Goal: Check status: Check status

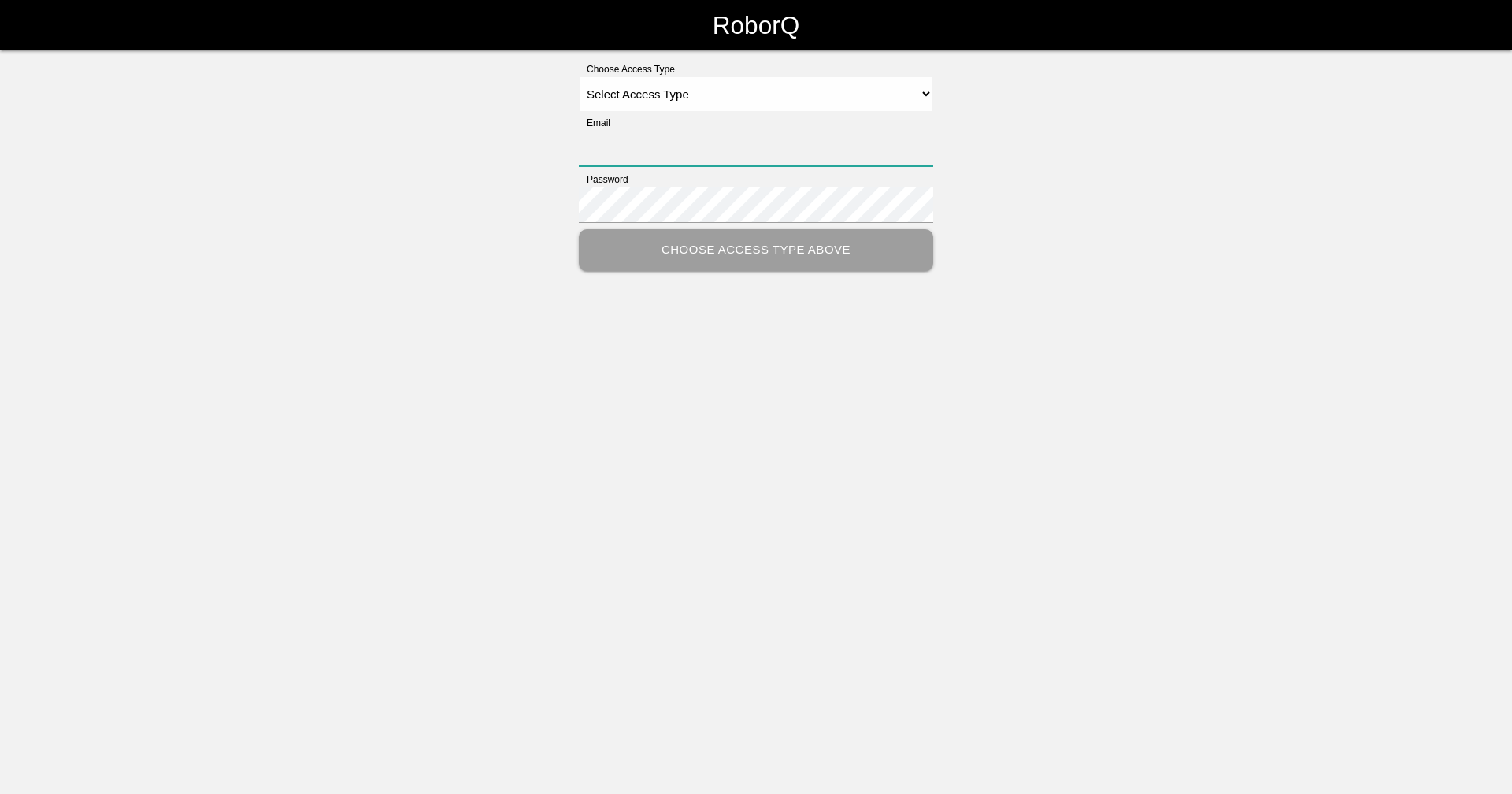
type input "[EMAIL_ADDRESS][DOMAIN_NAME]"
click at [644, 91] on select "Select Access Type Admin Customer Supervisor Worker" at bounding box center [756, 94] width 354 height 36
select select "Supervisor"
click at [578, 76] on select "Select Access Type Admin Customer Supervisor Worker" at bounding box center [756, 94] width 354 height 36
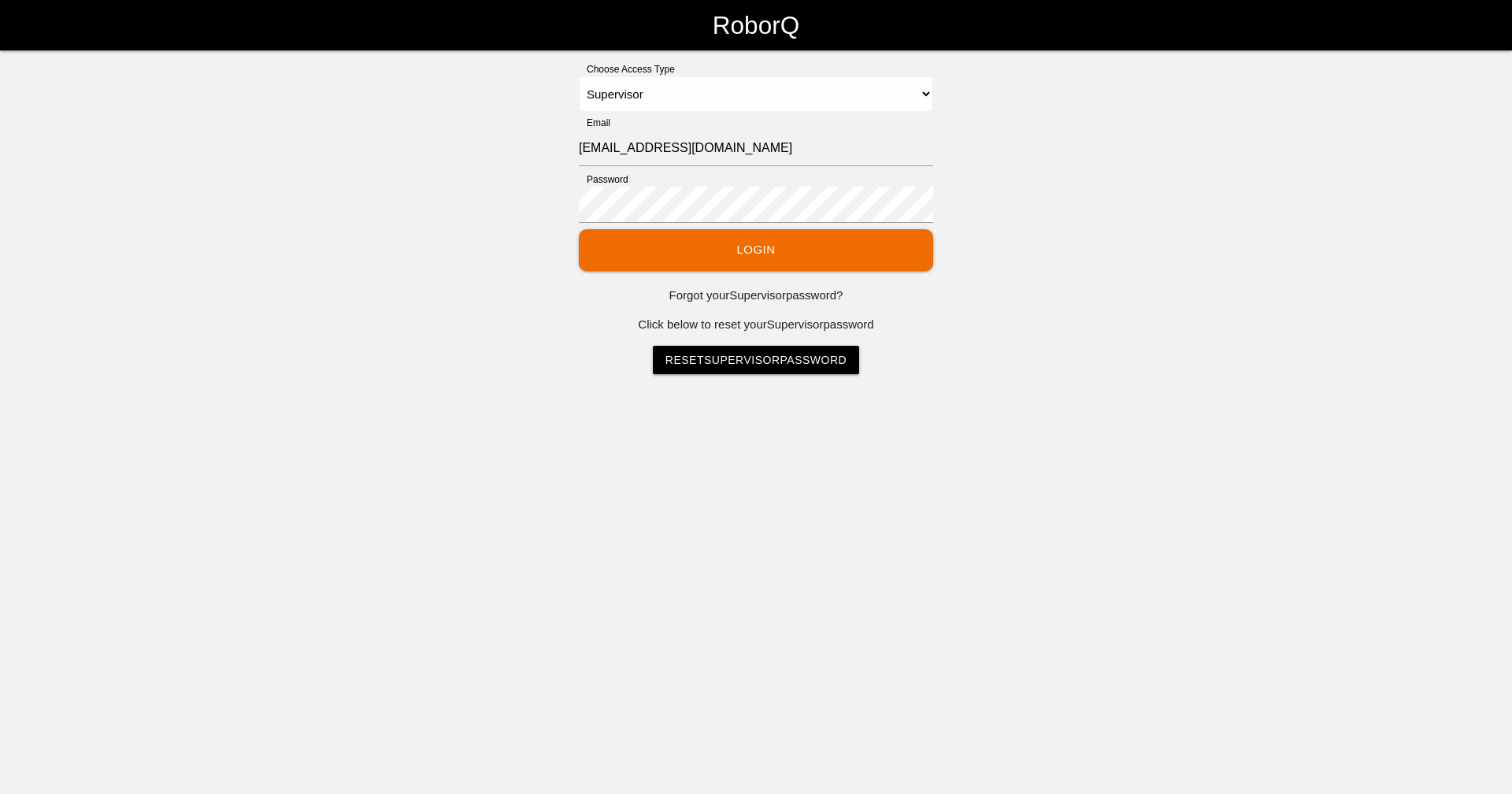
click at [717, 245] on button "Login" at bounding box center [756, 250] width 354 height 42
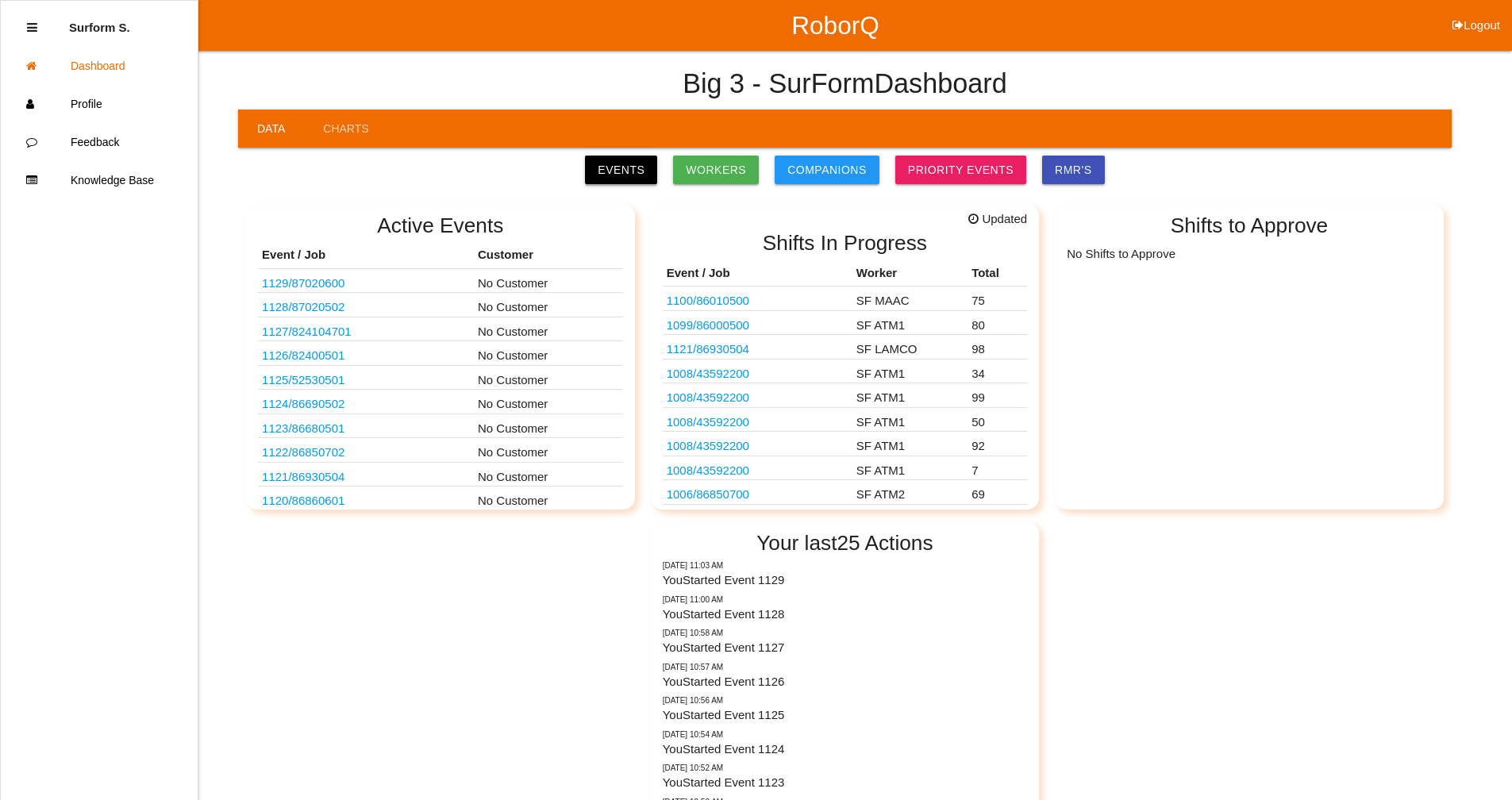
click at [653, 171] on link "Events" at bounding box center [621, 170] width 73 height 29
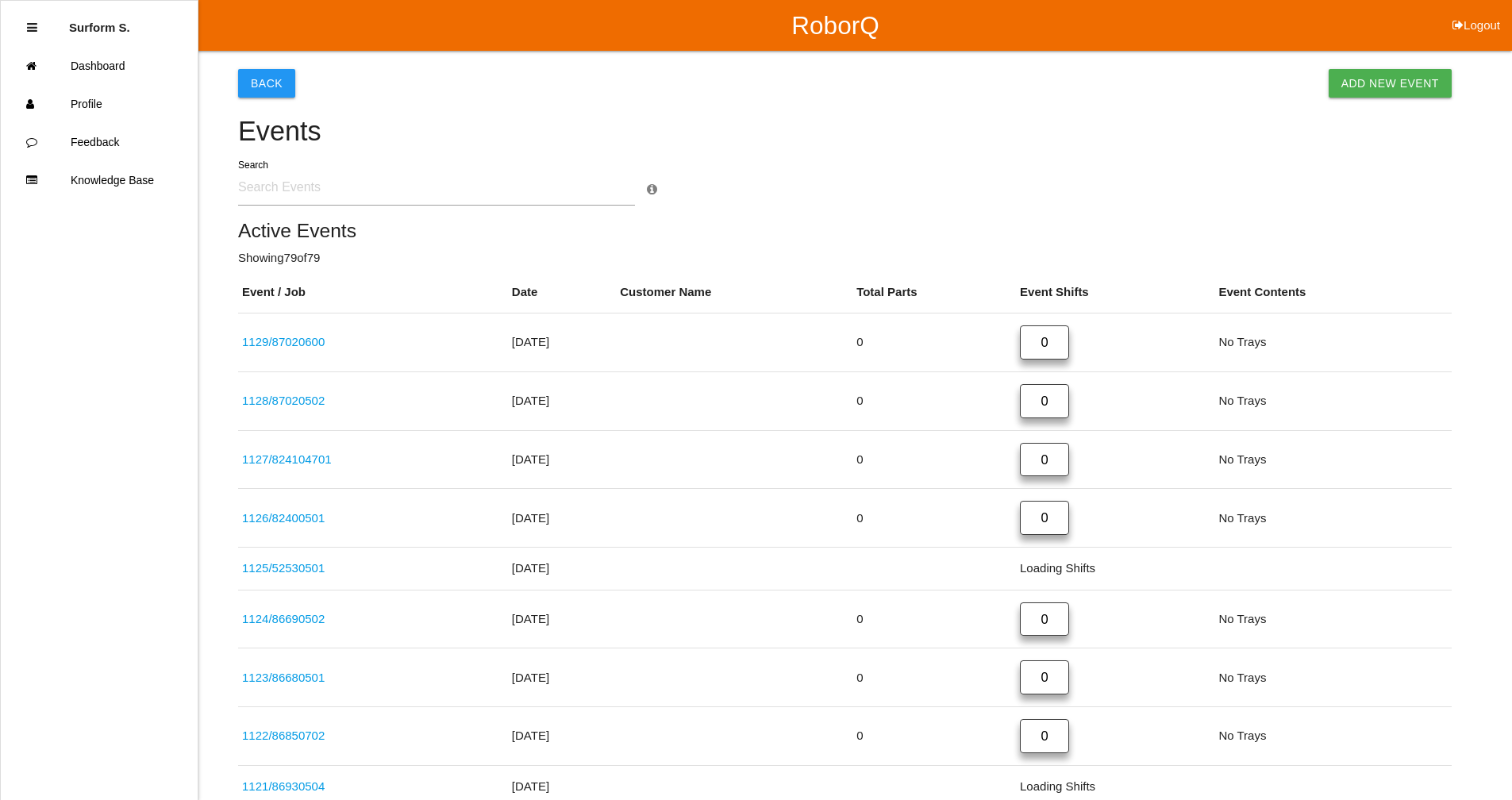
click at [378, 201] on input "text" at bounding box center [436, 187] width 397 height 37
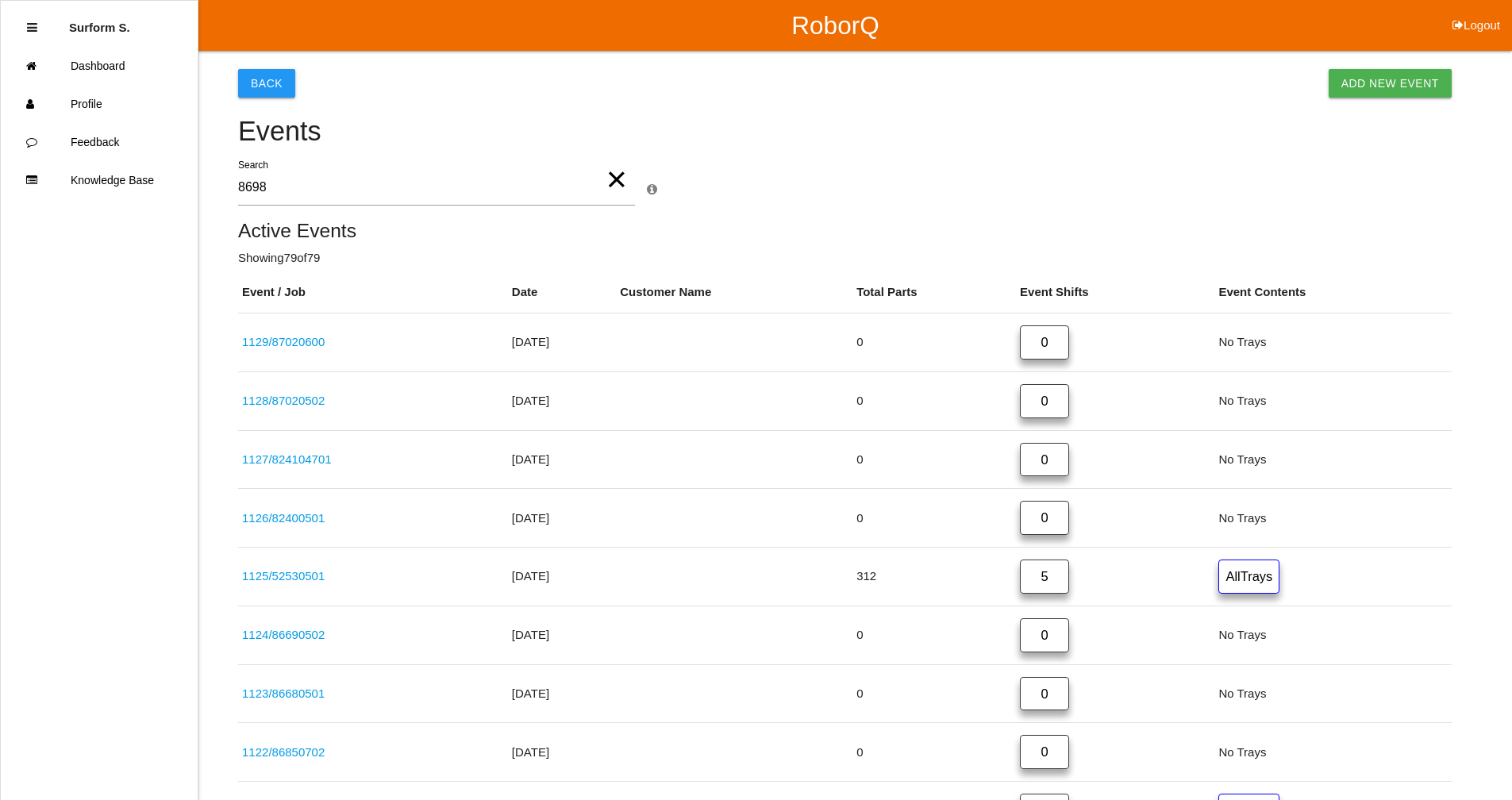
type input "8698"
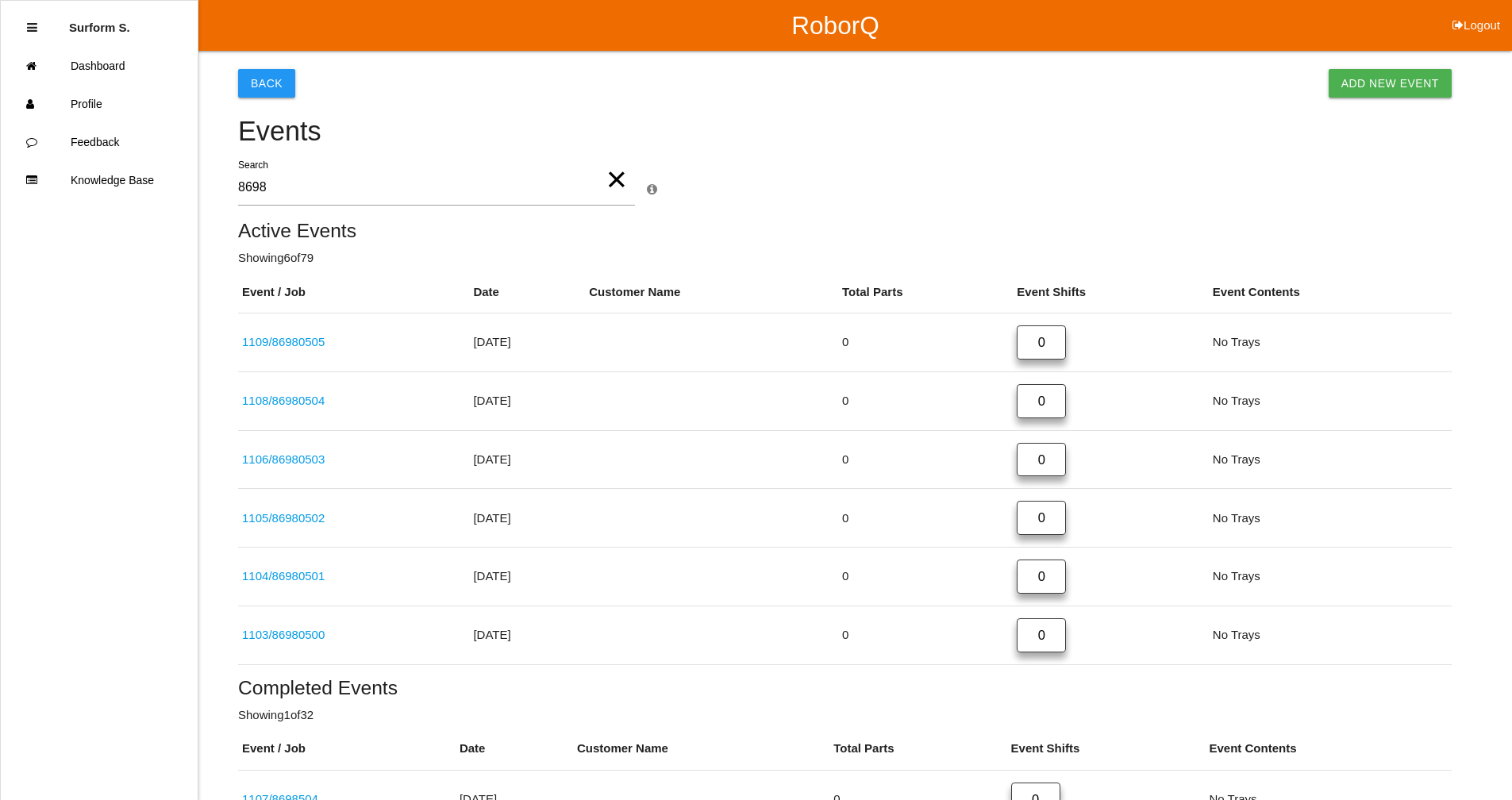
click at [1481, 12] on button "Logout" at bounding box center [1477, 6] width 72 height 12
select select "Supervisor"
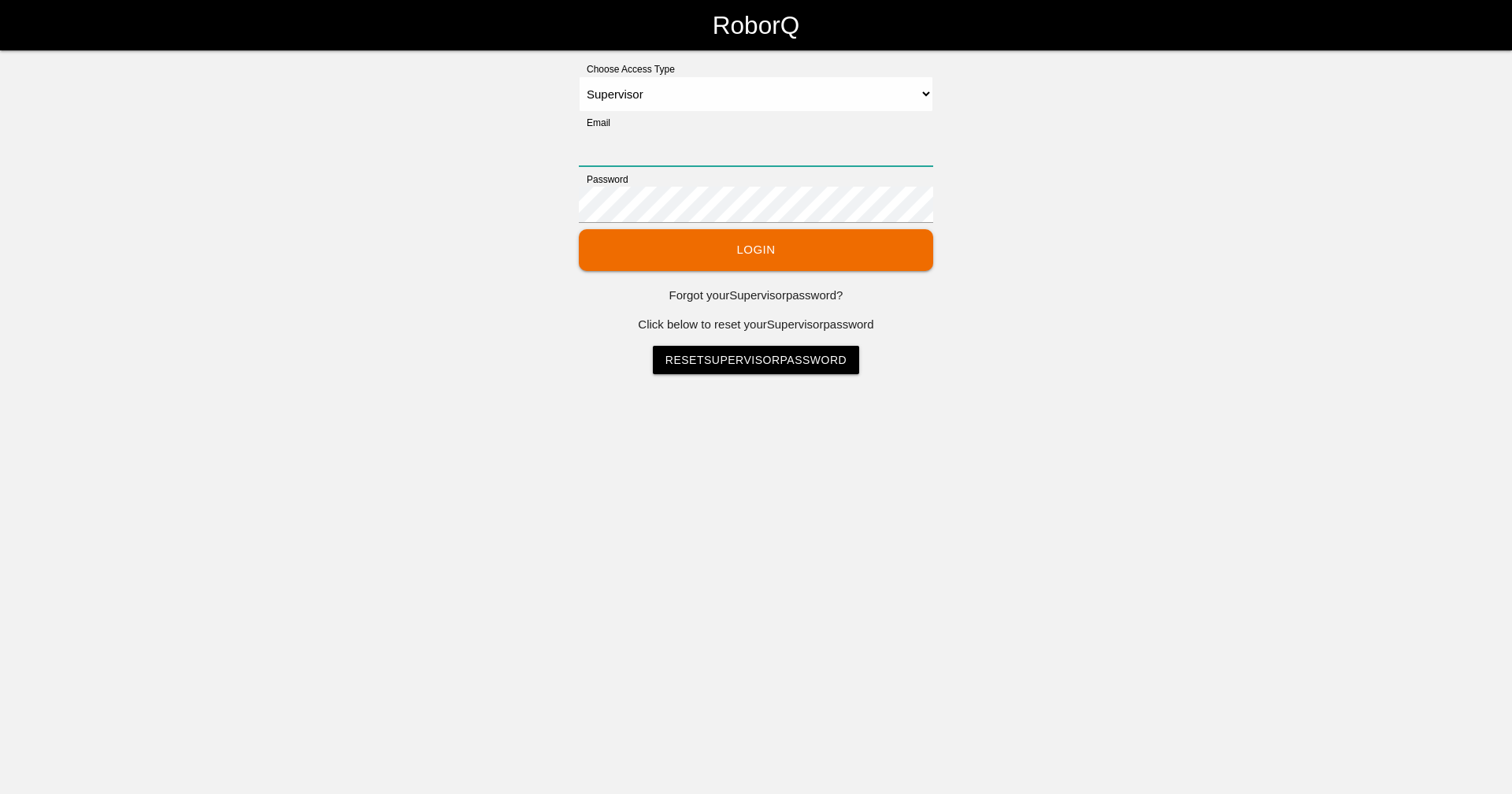
type input "[EMAIL_ADDRESS][DOMAIN_NAME]"
